Goal: Transaction & Acquisition: Purchase product/service

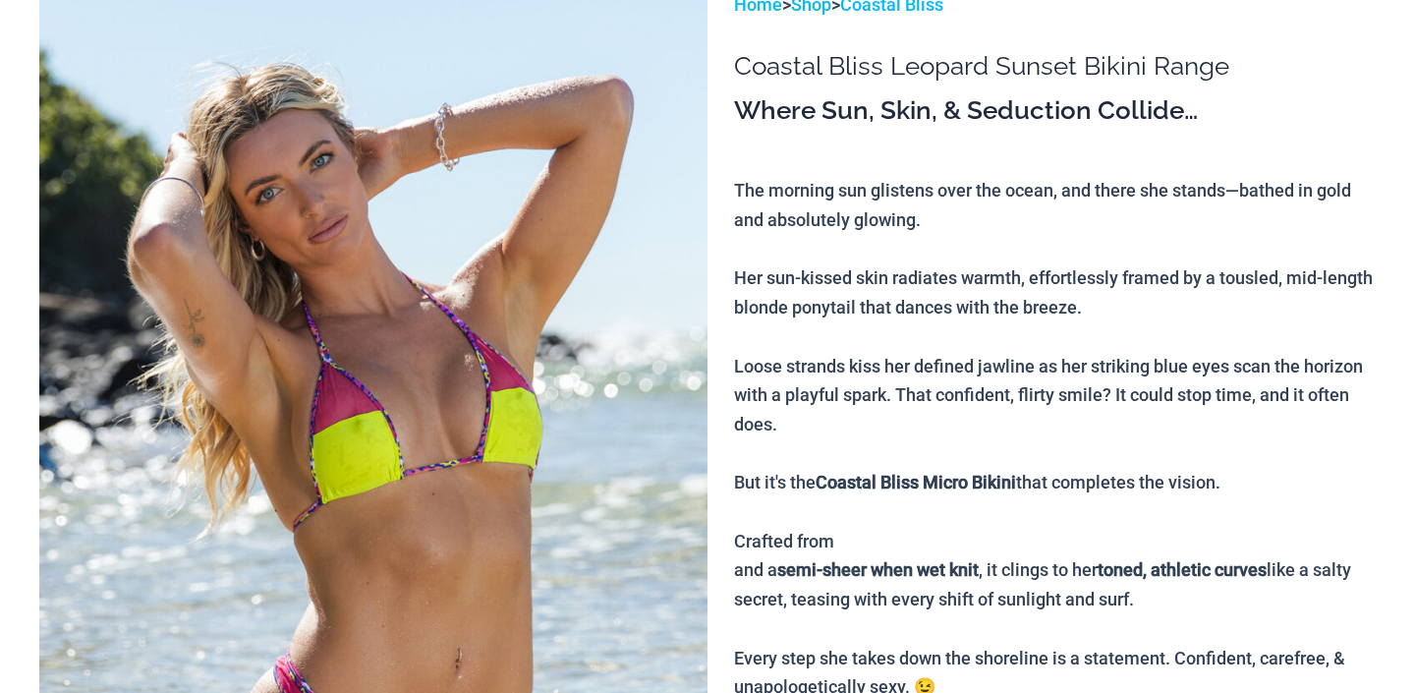
scroll to position [564, 0]
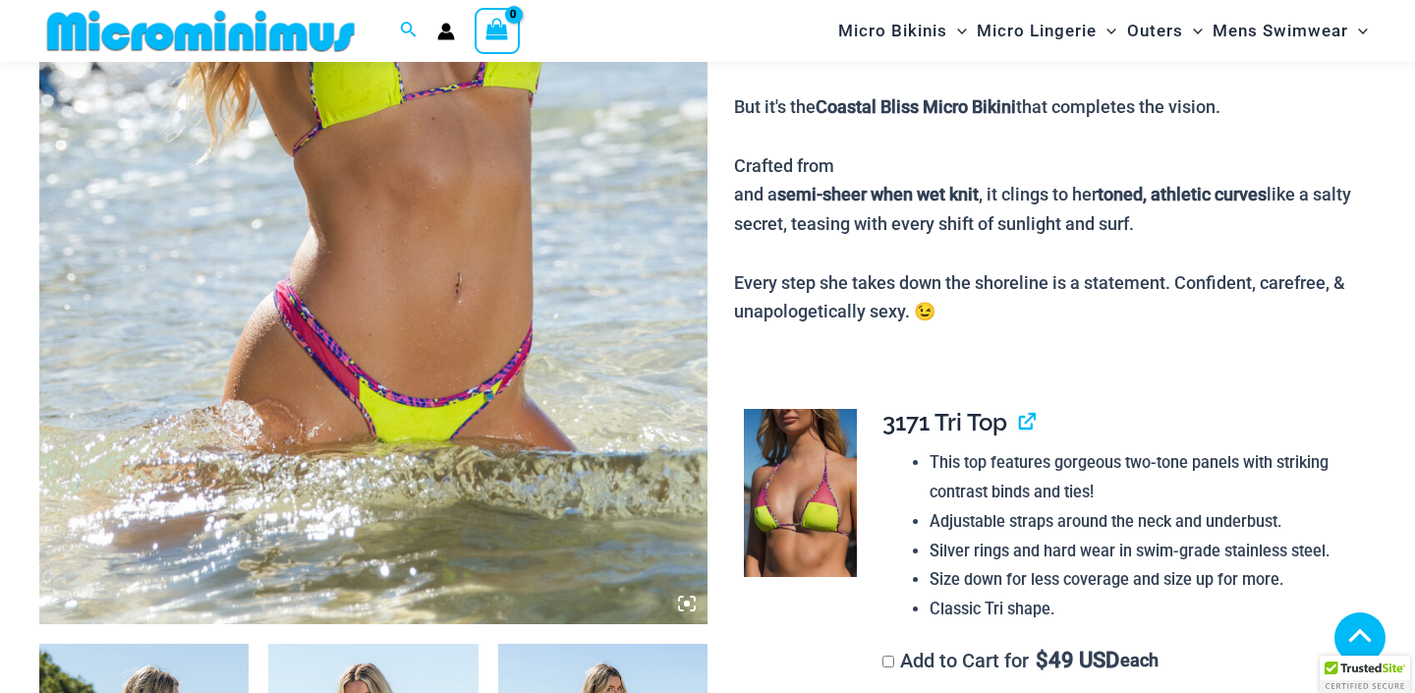
click at [527, 228] on img at bounding box center [373, 119] width 668 height 1009
click at [483, 218] on img at bounding box center [373, 119] width 668 height 1009
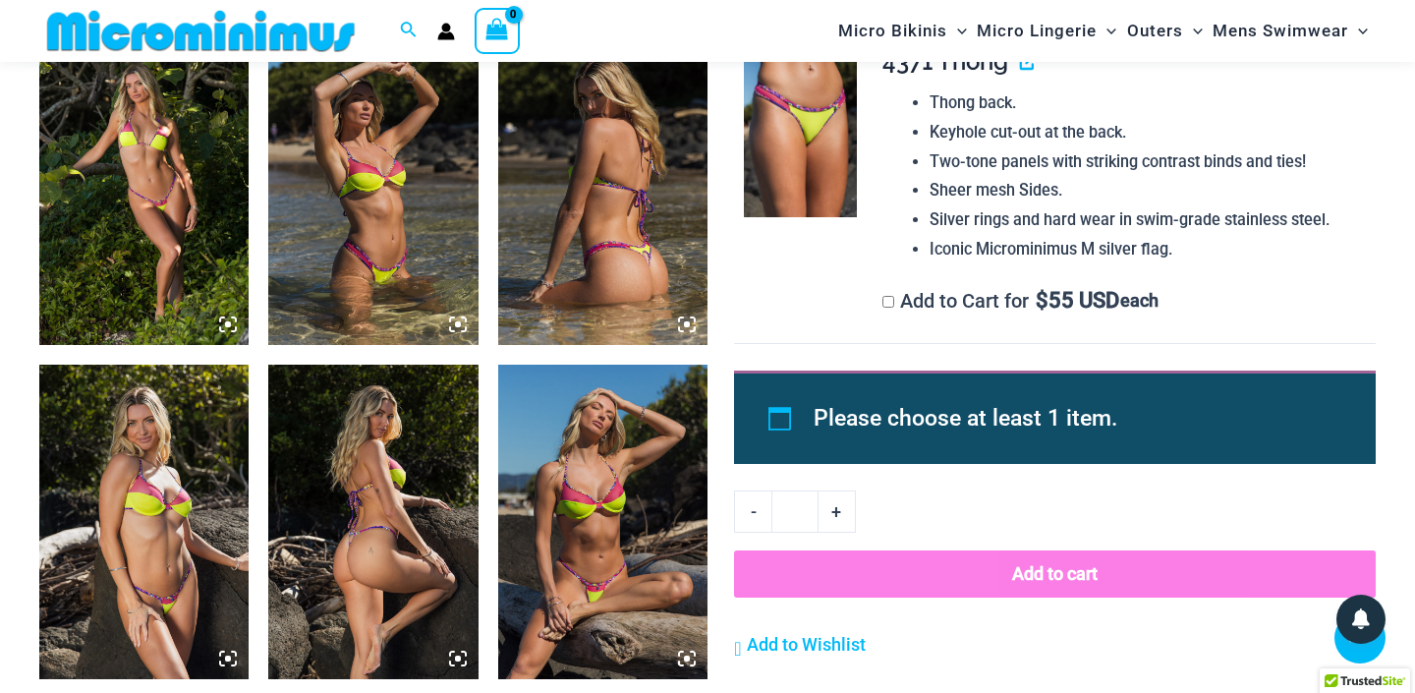
scroll to position [1849, 0]
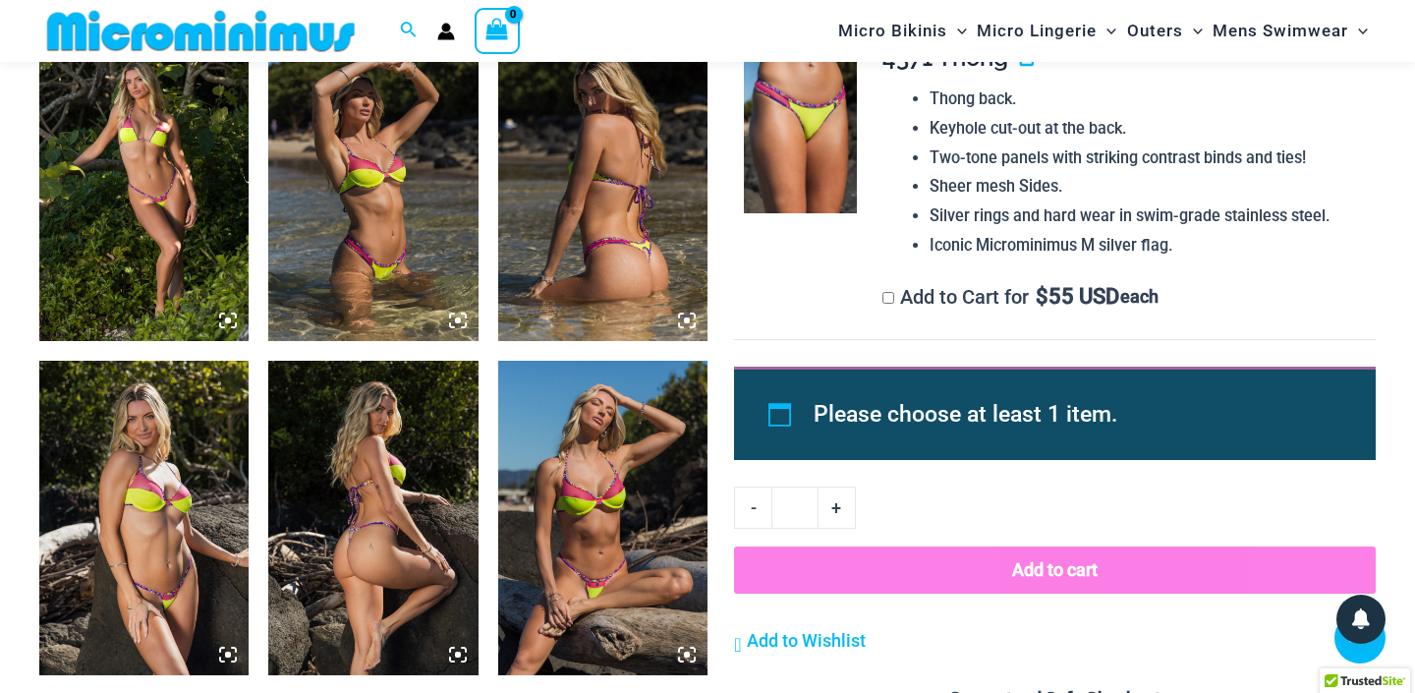
click at [684, 322] on icon at bounding box center [687, 320] width 18 height 18
click at [601, 153] on img at bounding box center [602, 184] width 209 height 314
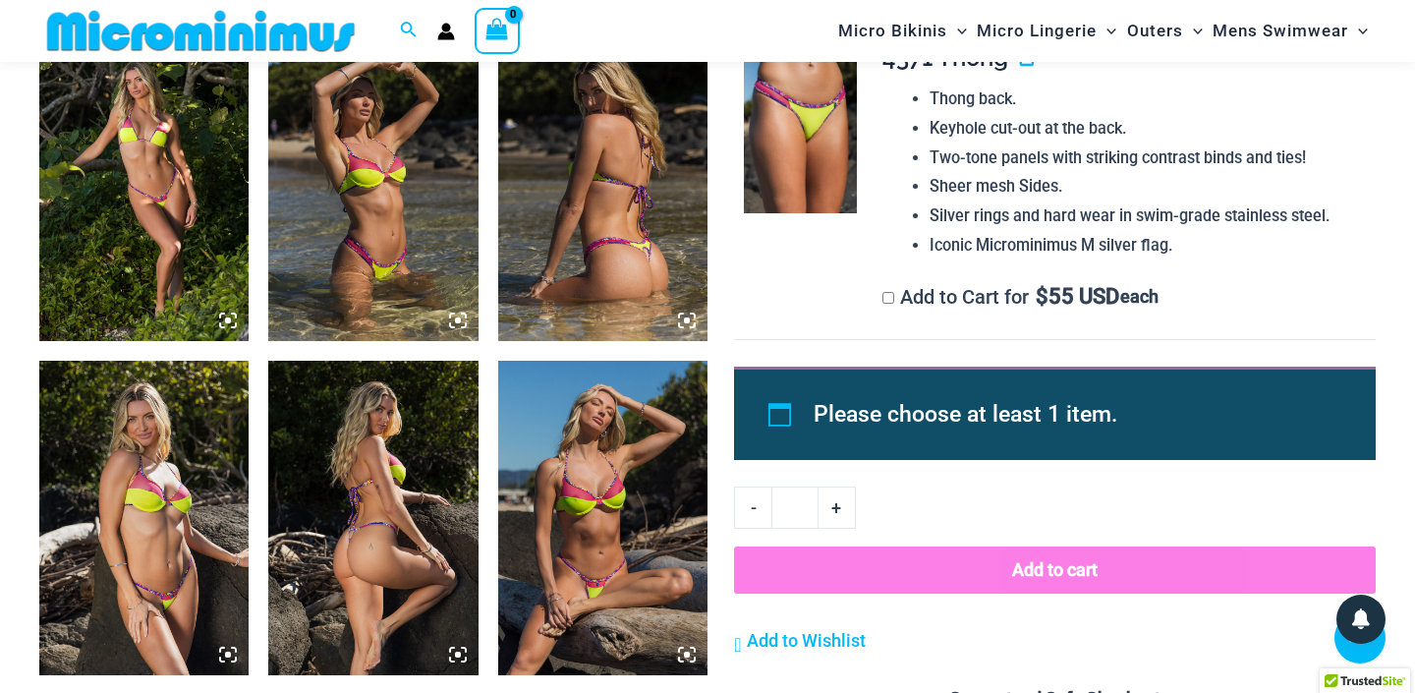
click at [601, 153] on div at bounding box center [707, 346] width 383 height 575
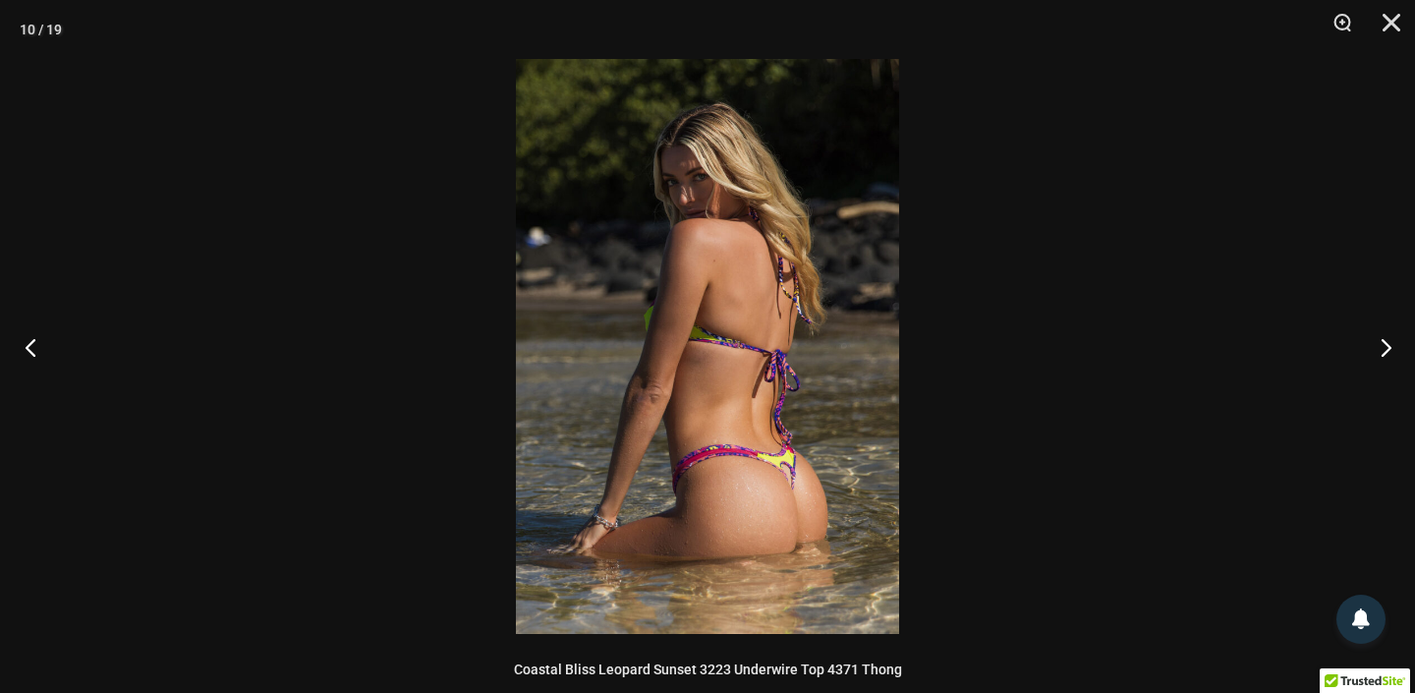
click at [28, 335] on button "Previous" at bounding box center [37, 347] width 74 height 98
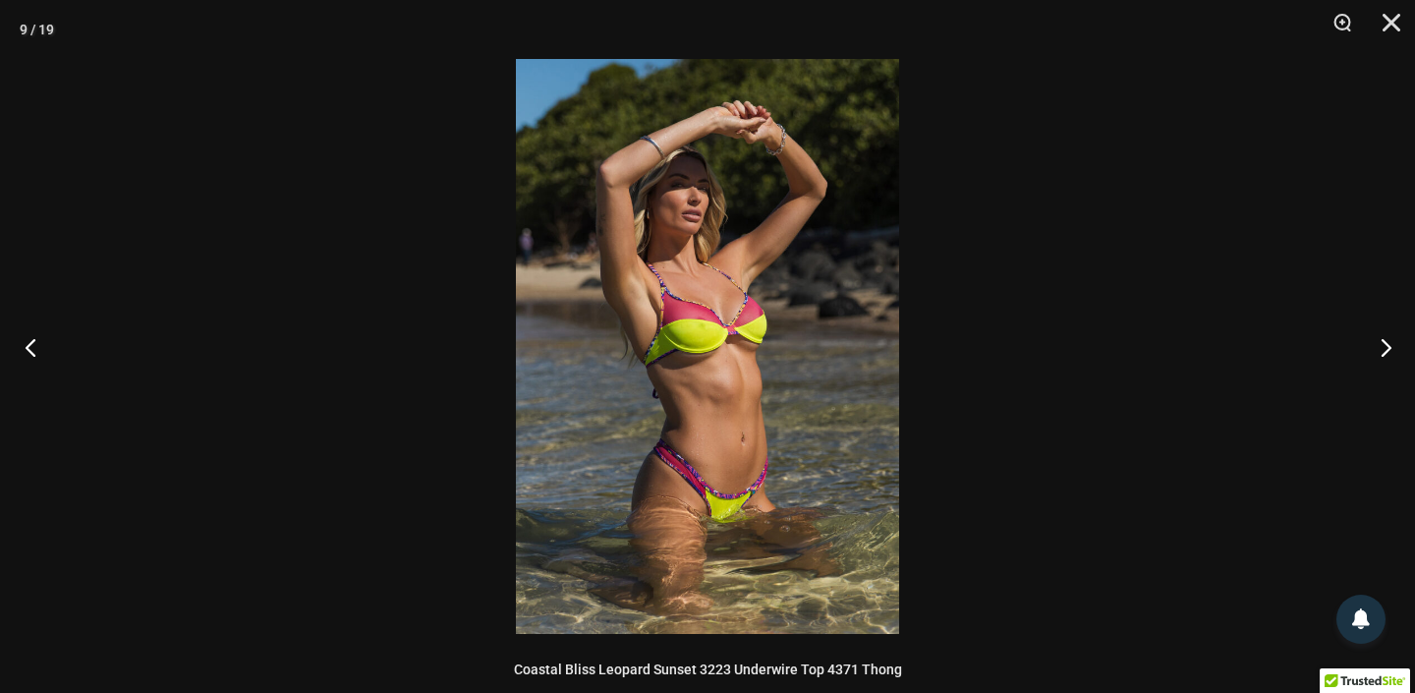
click at [28, 335] on button "Previous" at bounding box center [37, 347] width 74 height 98
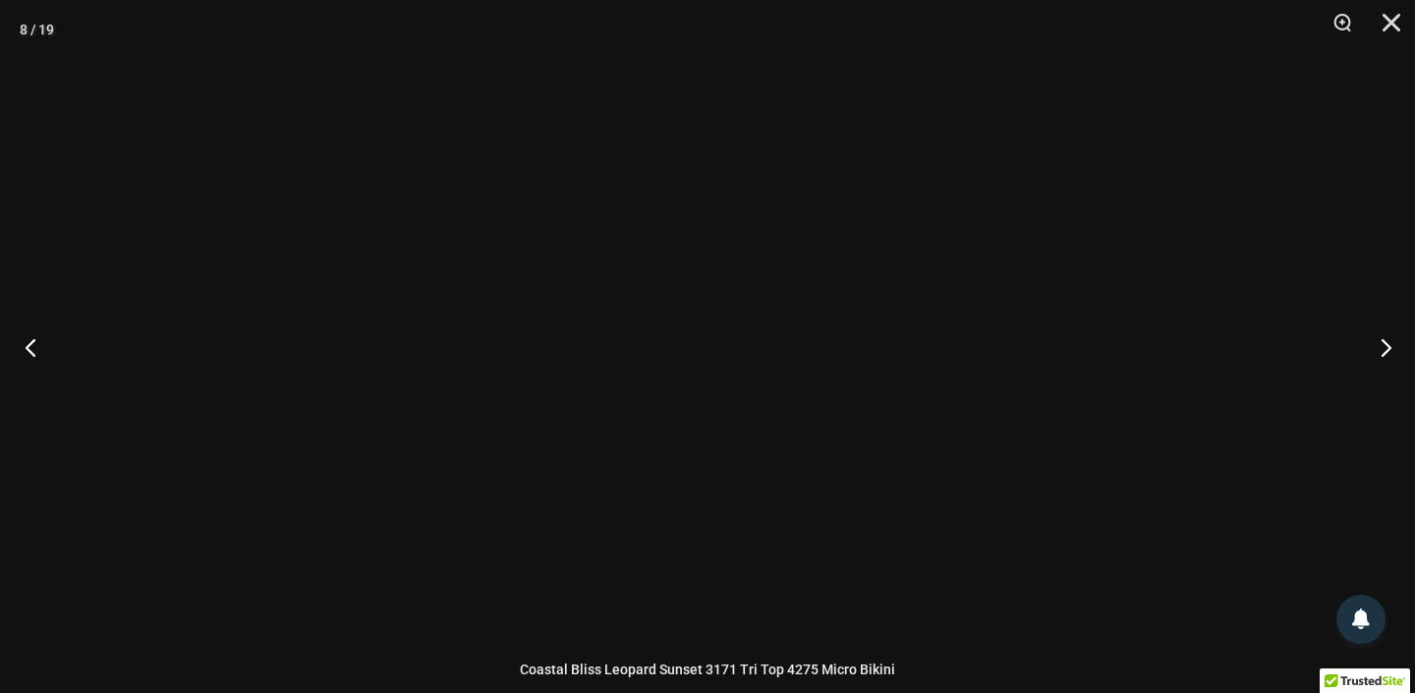
click at [28, 335] on button "Previous" at bounding box center [37, 347] width 74 height 98
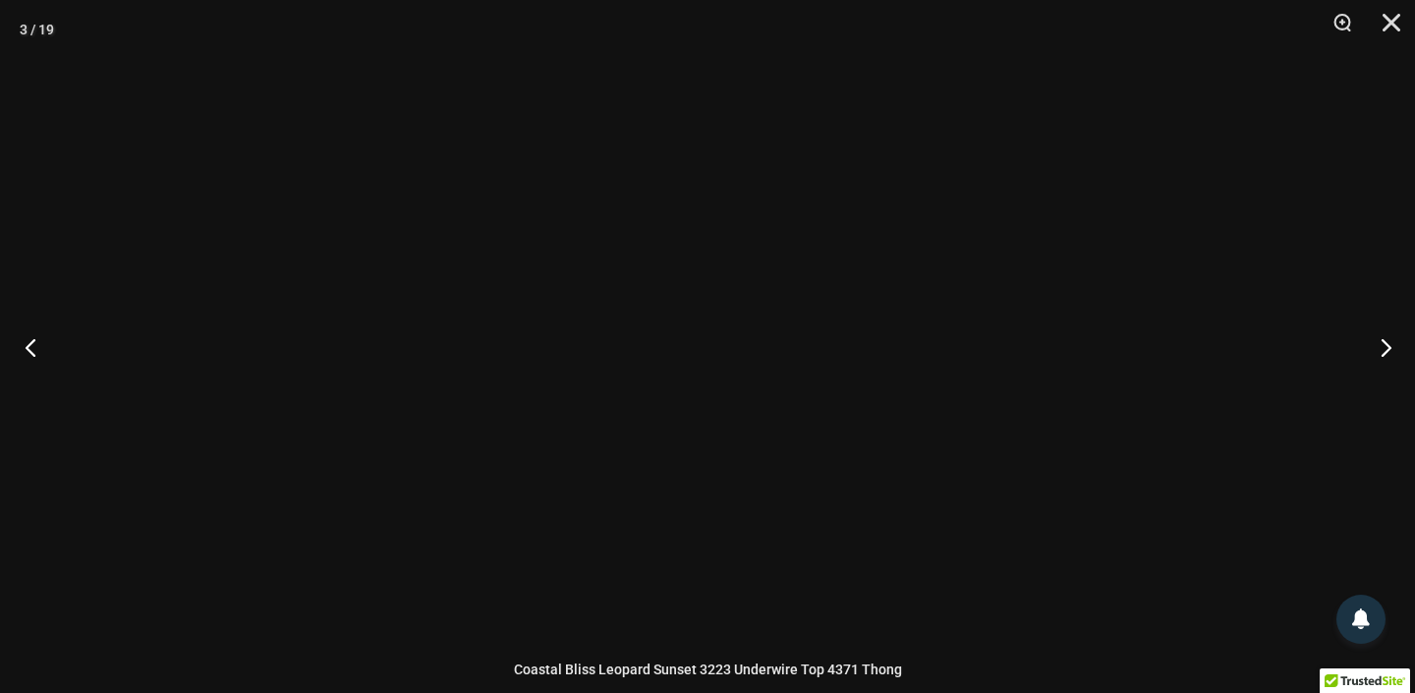
click at [28, 335] on button "Previous" at bounding box center [37, 347] width 74 height 98
